Goal: Task Accomplishment & Management: Manage account settings

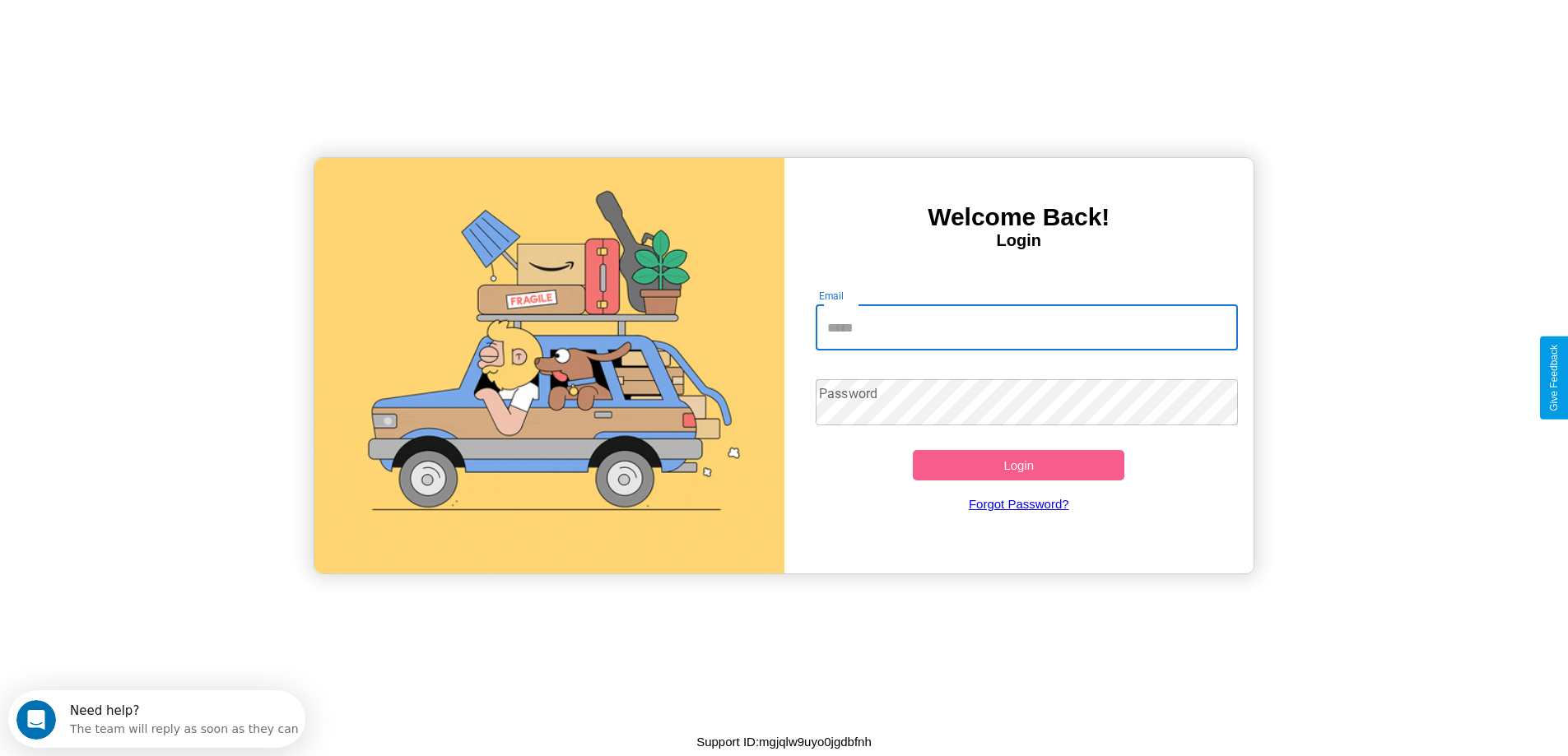
click at [1027, 327] on input "Email" at bounding box center [1027, 327] width 422 height 46
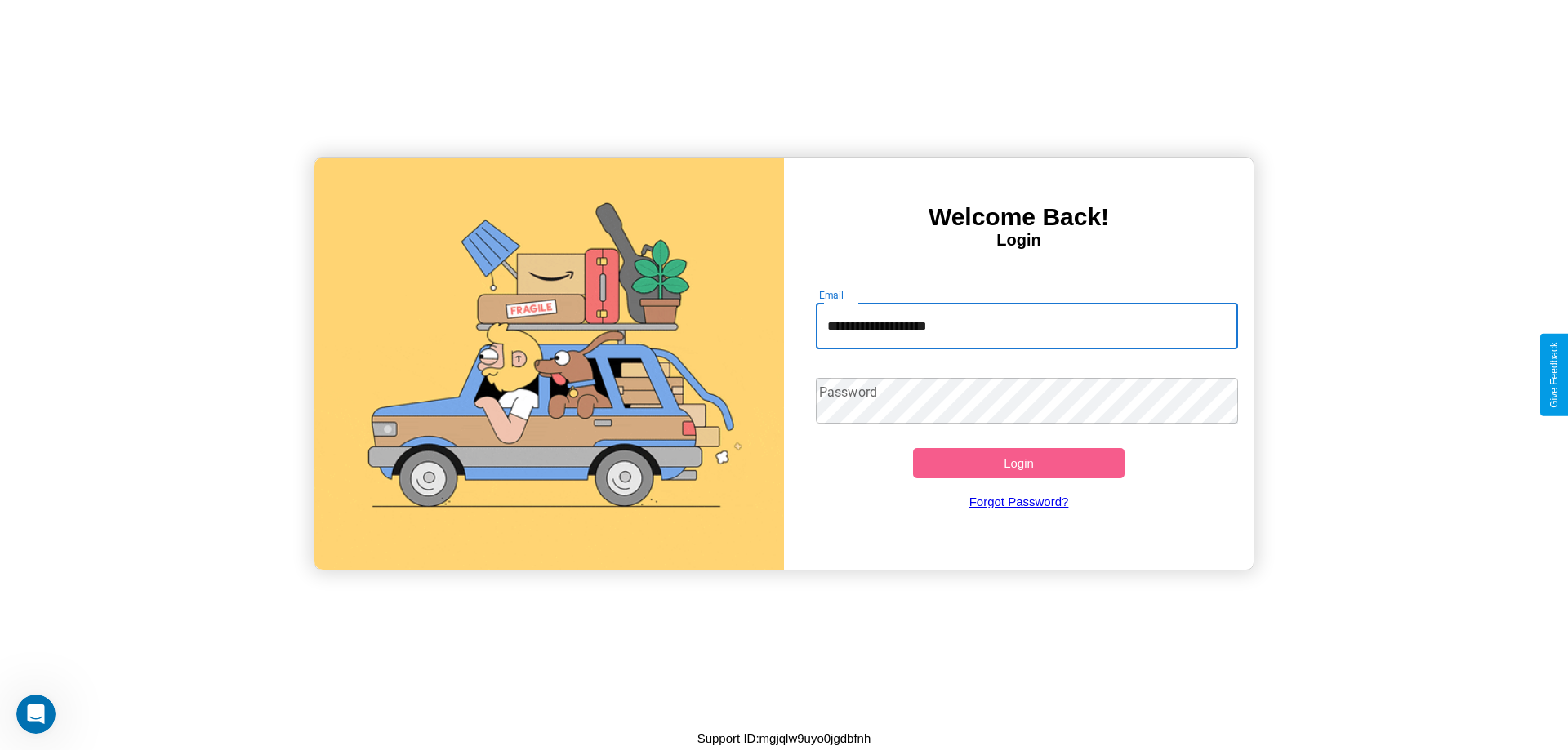
type input "**********"
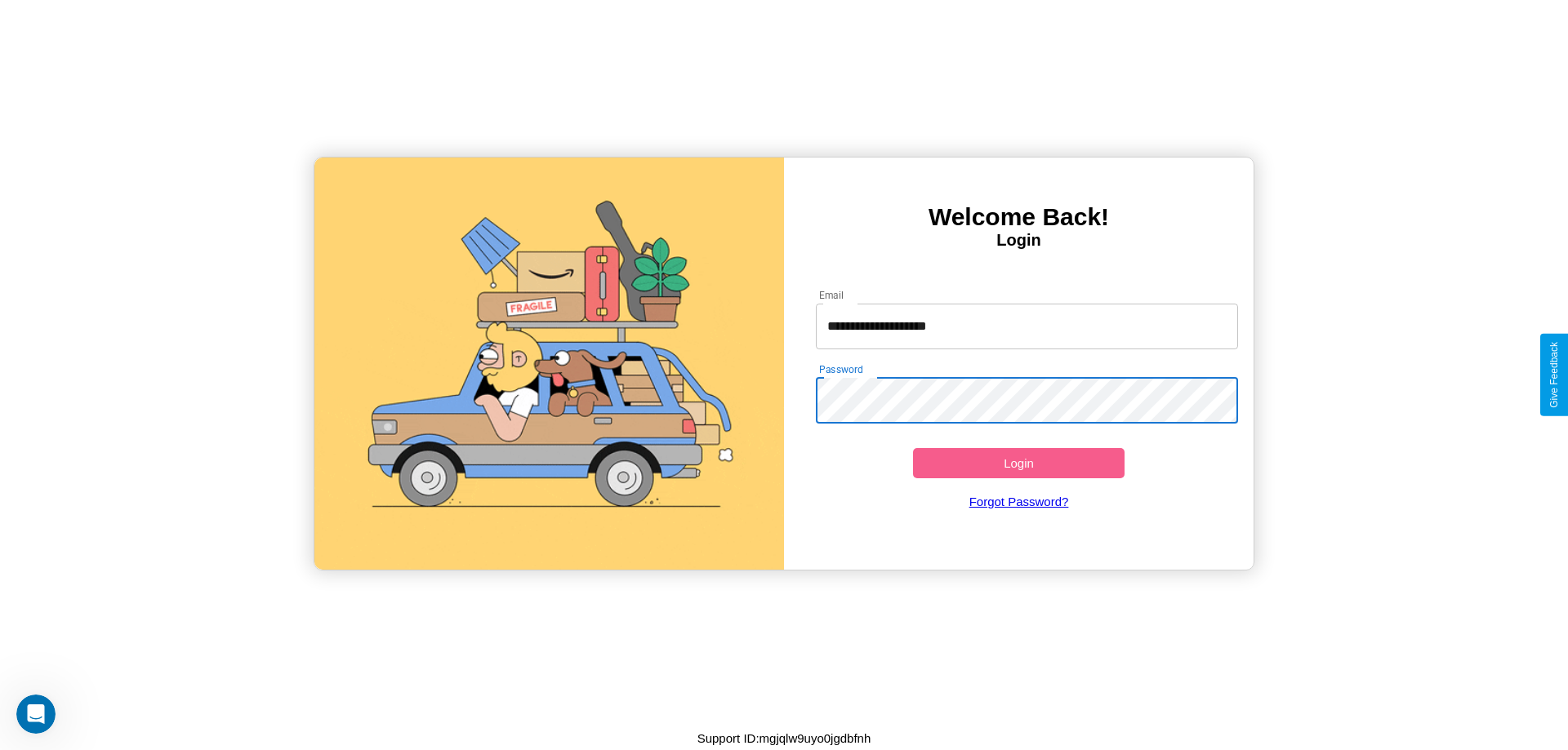
click at [1018, 463] on button "Login" at bounding box center [1018, 463] width 211 height 30
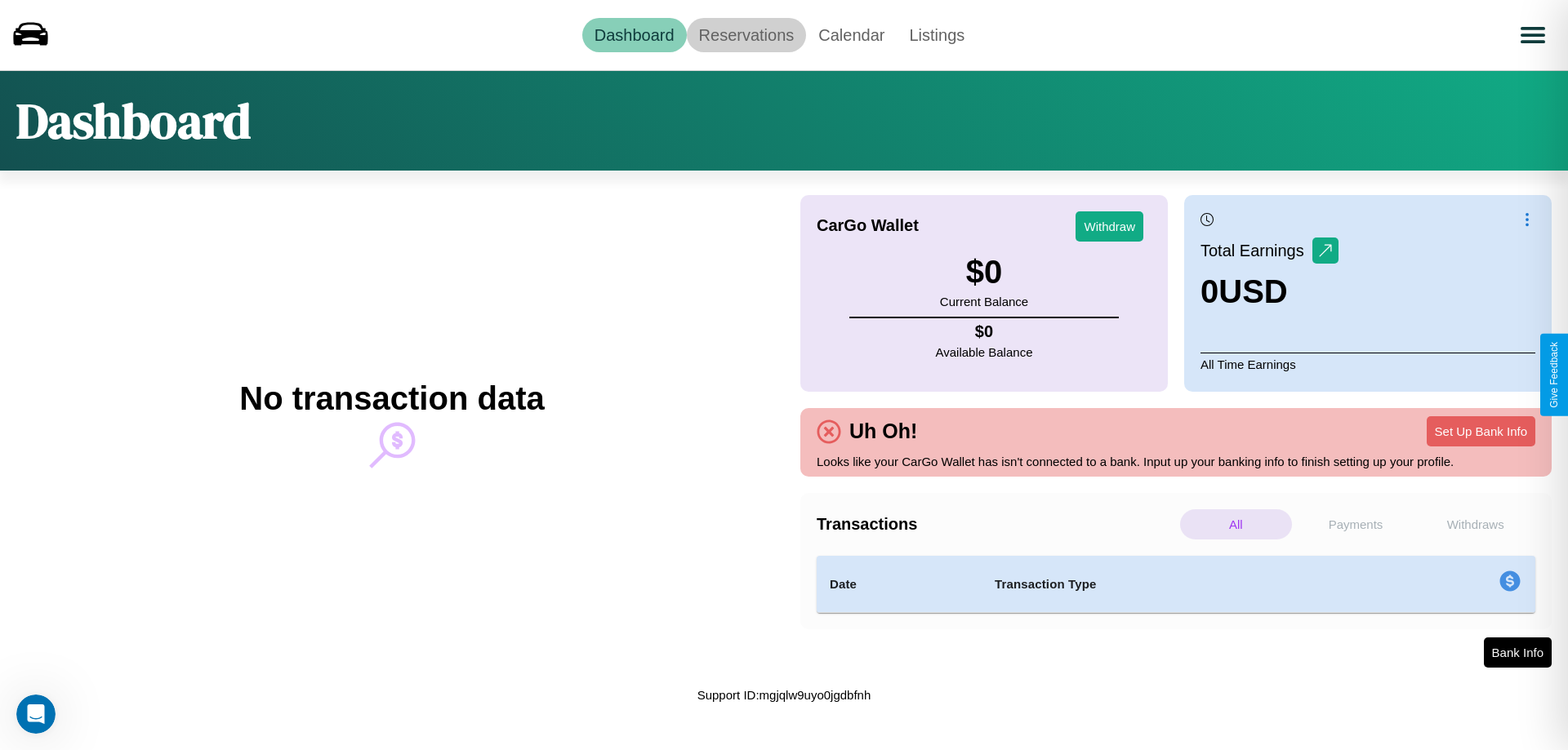
click at [746, 34] on link "Reservations" at bounding box center [747, 35] width 120 height 34
